Goal: Task Accomplishment & Management: Complete application form

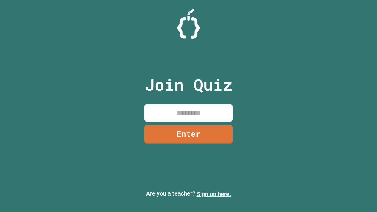
click at [214, 194] on link "Sign up here." at bounding box center [214, 193] width 34 height 7
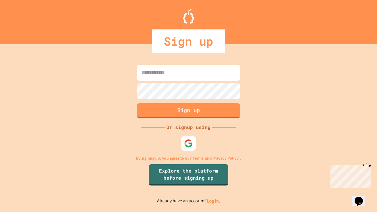
click at [214, 201] on link "Log in." at bounding box center [214, 201] width 14 height 6
